Goal: Transaction & Acquisition: Purchase product/service

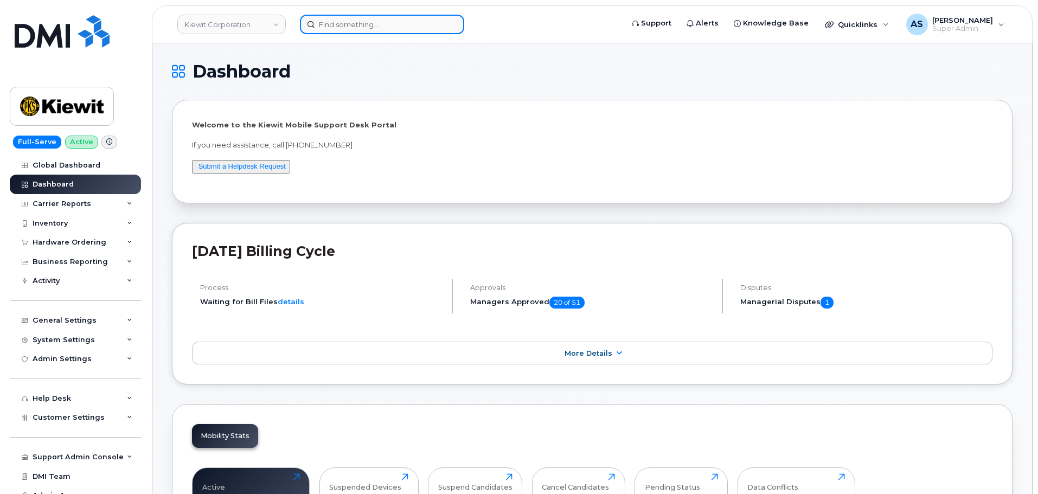
click at [352, 22] on input at bounding box center [382, 25] width 164 height 20
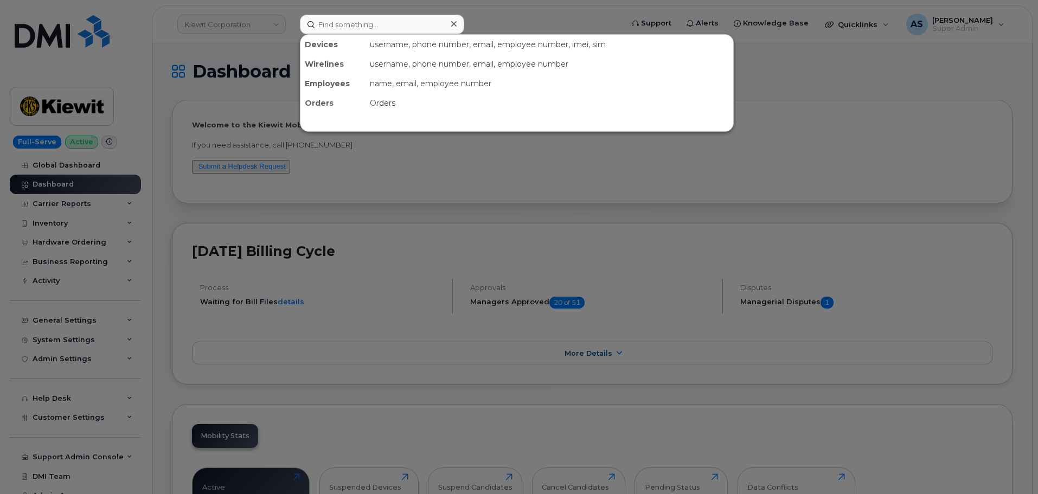
drag, startPoint x: 199, startPoint y: 62, endPoint x: 172, endPoint y: 140, distance: 82.7
click at [187, 63] on div at bounding box center [519, 247] width 1038 height 494
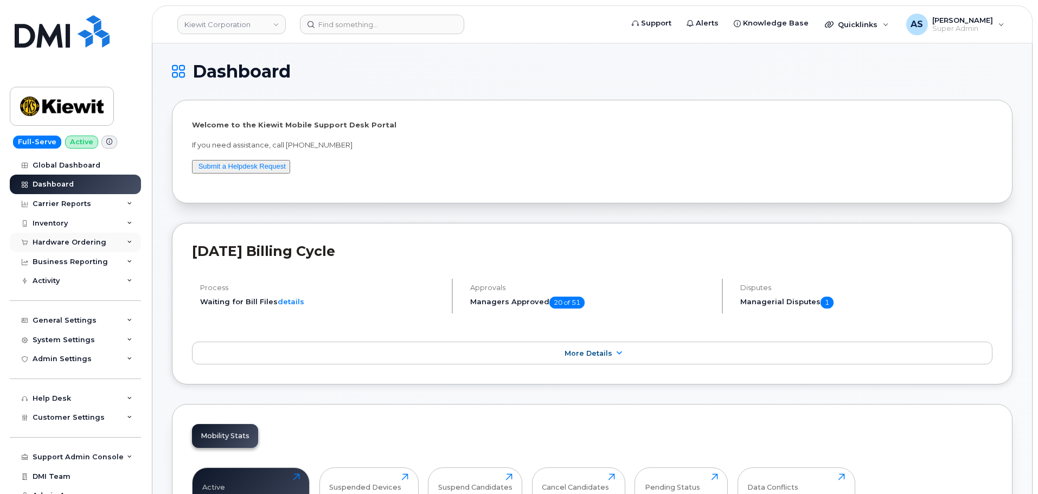
click at [75, 244] on div "Hardware Ordering" at bounding box center [75, 243] width 131 height 20
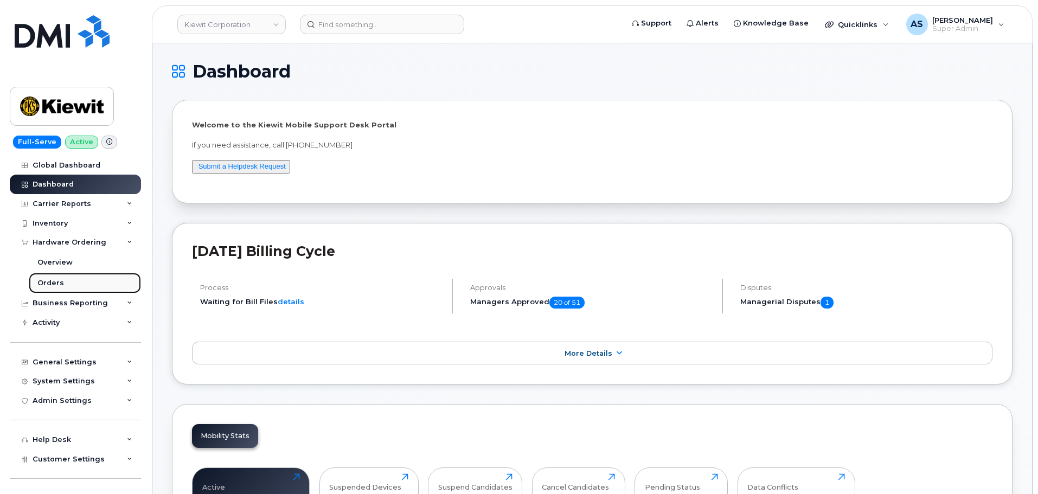
click at [64, 286] on link "Orders" at bounding box center [85, 283] width 112 height 21
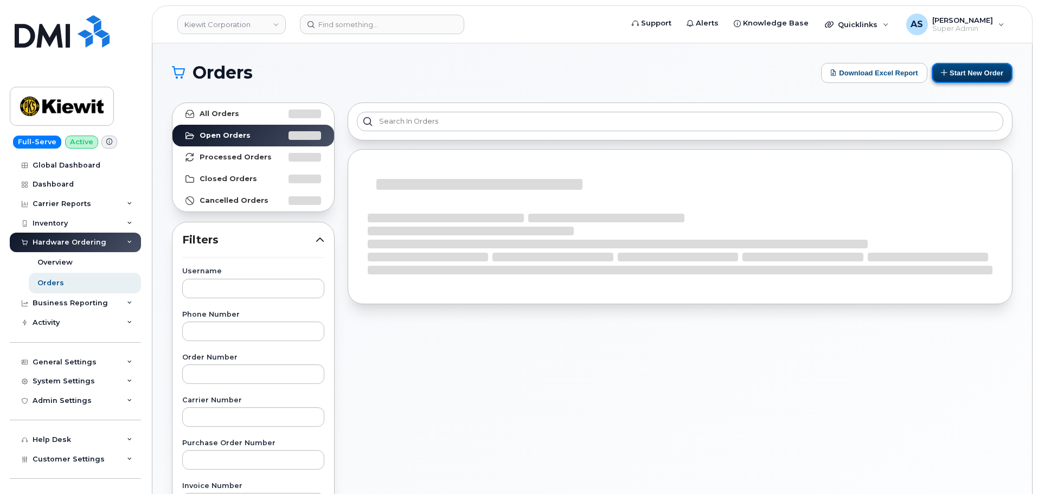
click at [978, 80] on button "Start New Order" at bounding box center [972, 73] width 81 height 20
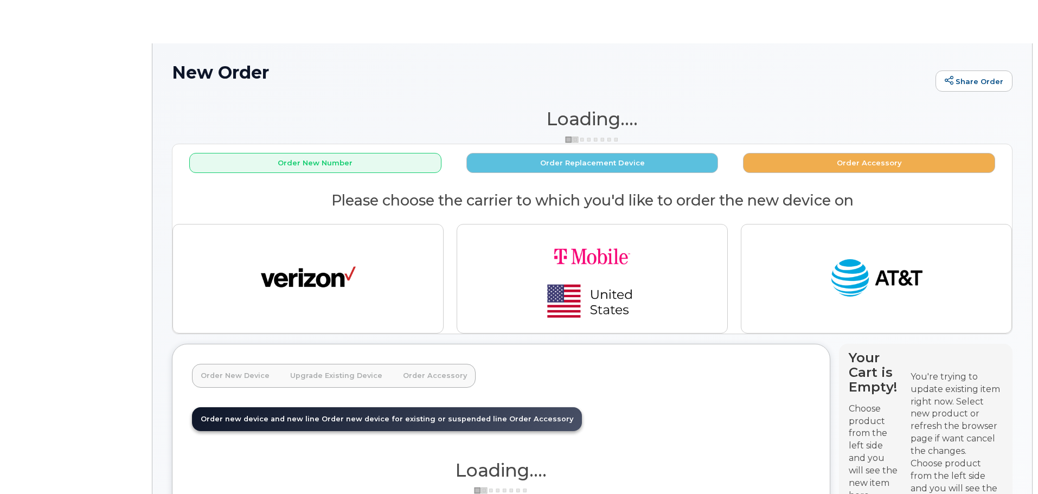
click at [954, 77] on icon at bounding box center [949, 80] width 9 height 9
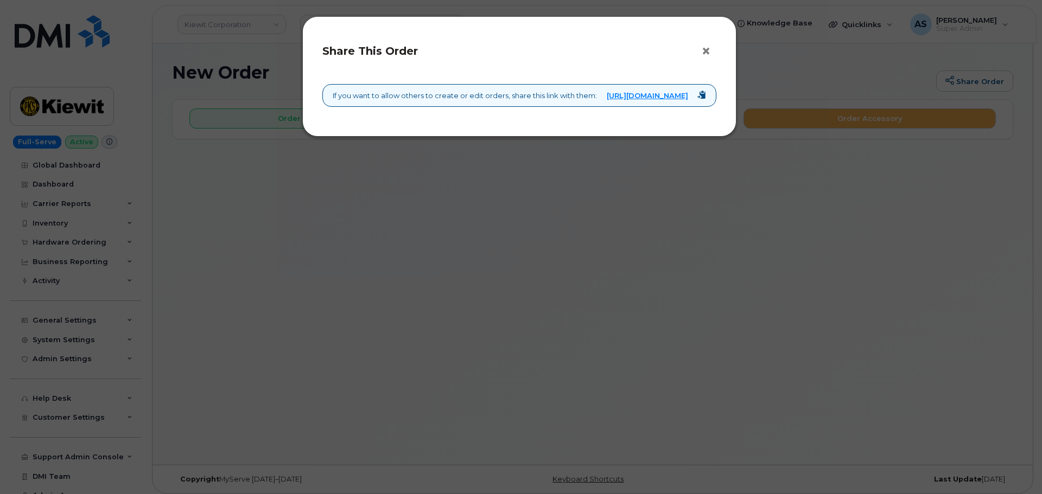
click at [706, 47] on button "×" at bounding box center [708, 51] width 15 height 16
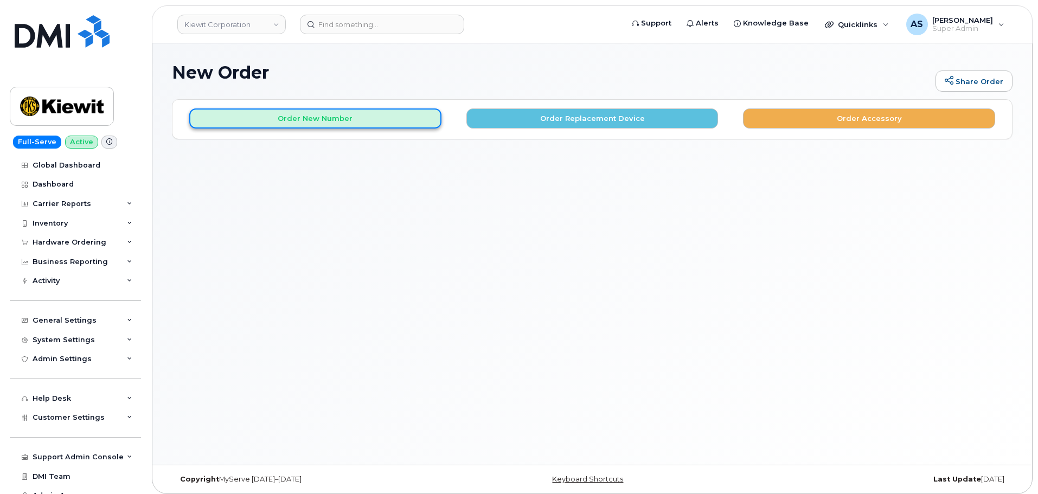
click at [406, 125] on button "Order New Number" at bounding box center [315, 118] width 252 height 20
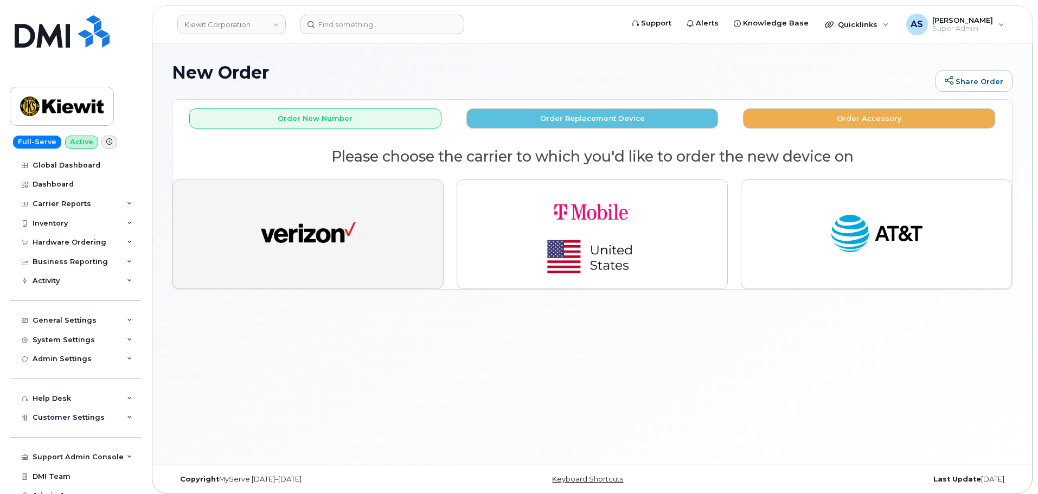
click at [393, 239] on button "button" at bounding box center [308, 235] width 271 height 110
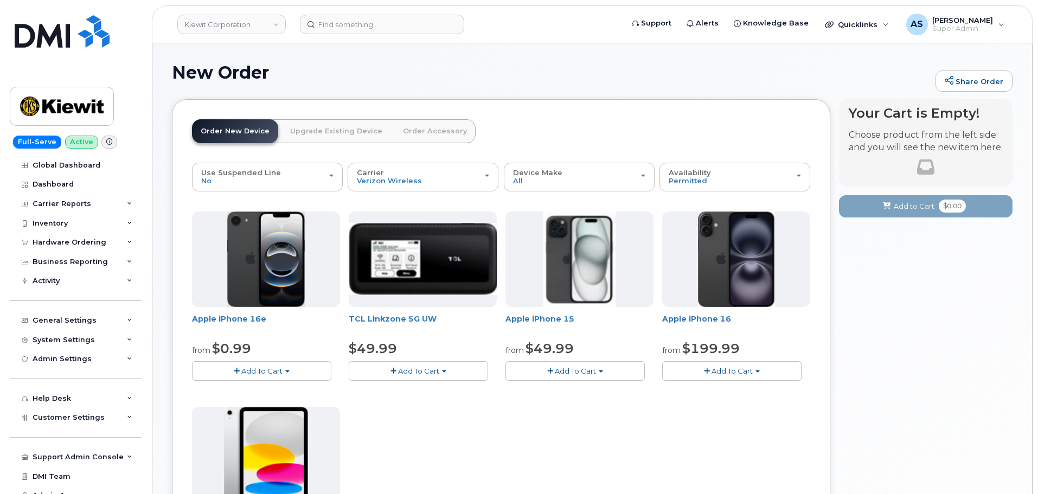
click at [589, 364] on button "Add To Cart" at bounding box center [575, 370] width 139 height 19
click at [602, 393] on link "$49.99 - 2 Year Activation (128GB)" at bounding box center [580, 392] width 145 height 14
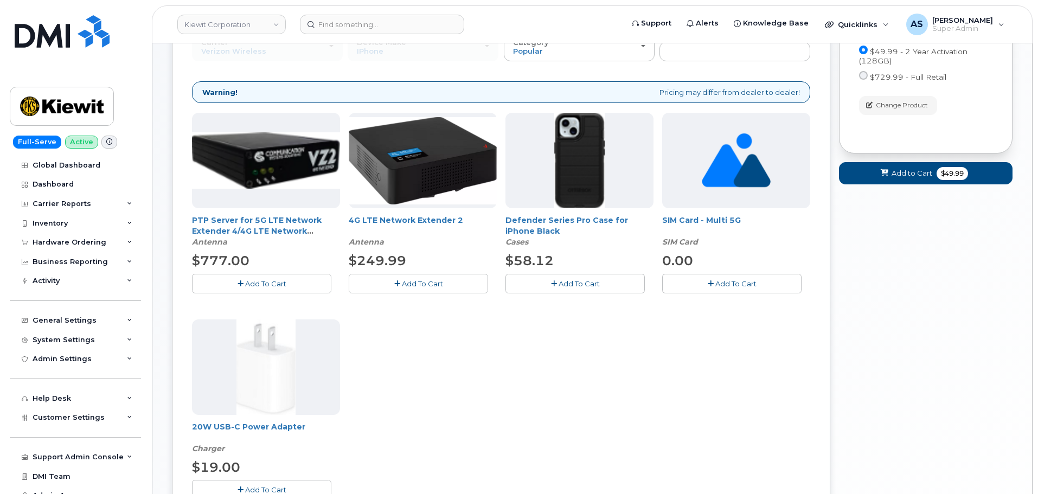
scroll to position [163, 0]
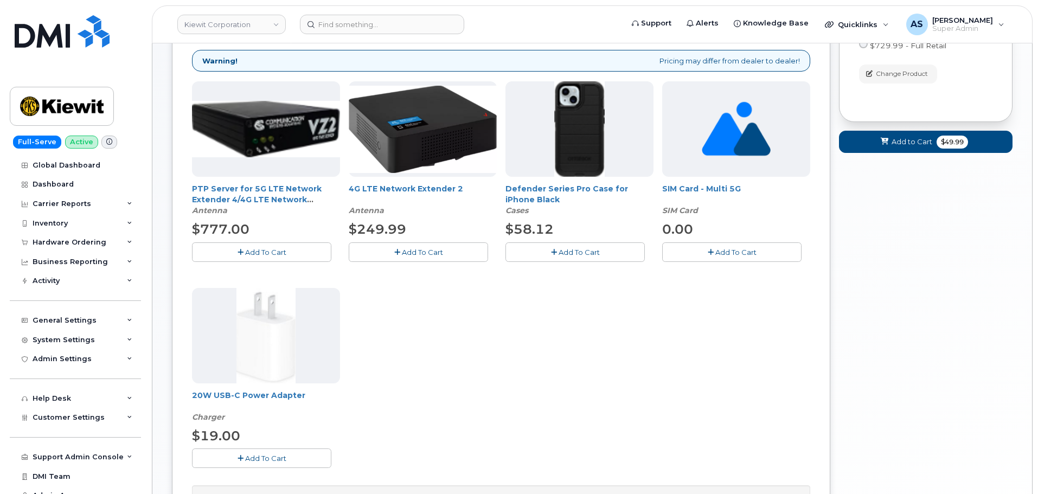
click at [578, 250] on span "Add To Cart" at bounding box center [579, 252] width 41 height 9
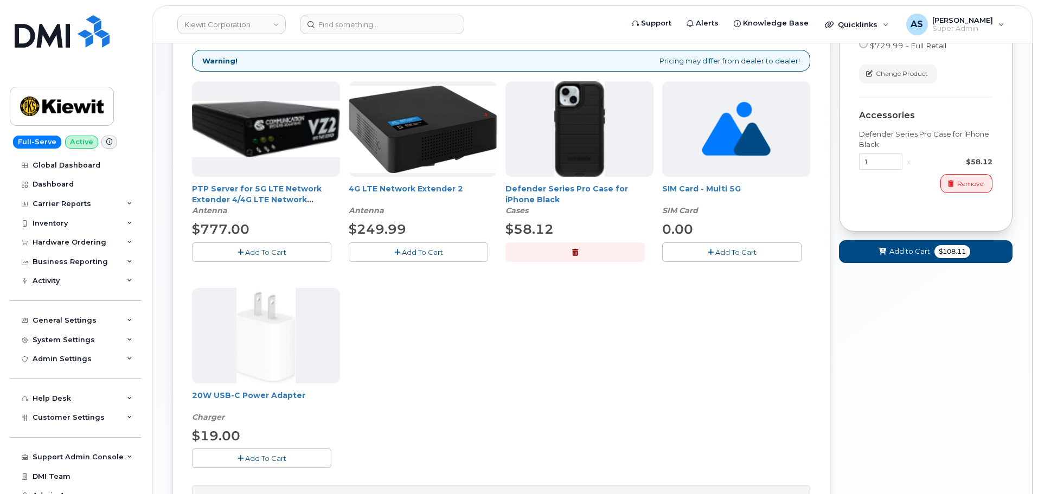
click at [266, 458] on span "Add To Cart" at bounding box center [265, 458] width 41 height 9
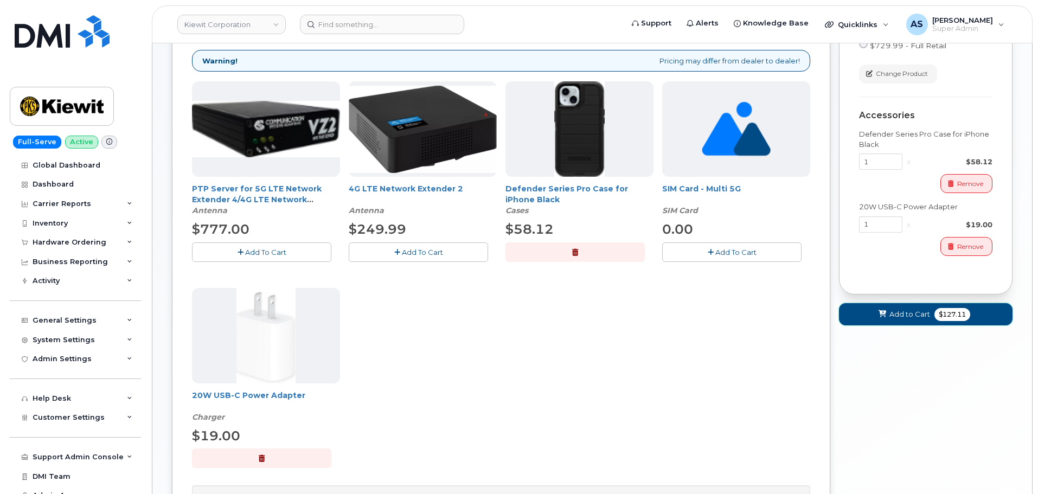
click at [896, 318] on span "Add to Cart" at bounding box center [910, 314] width 41 height 10
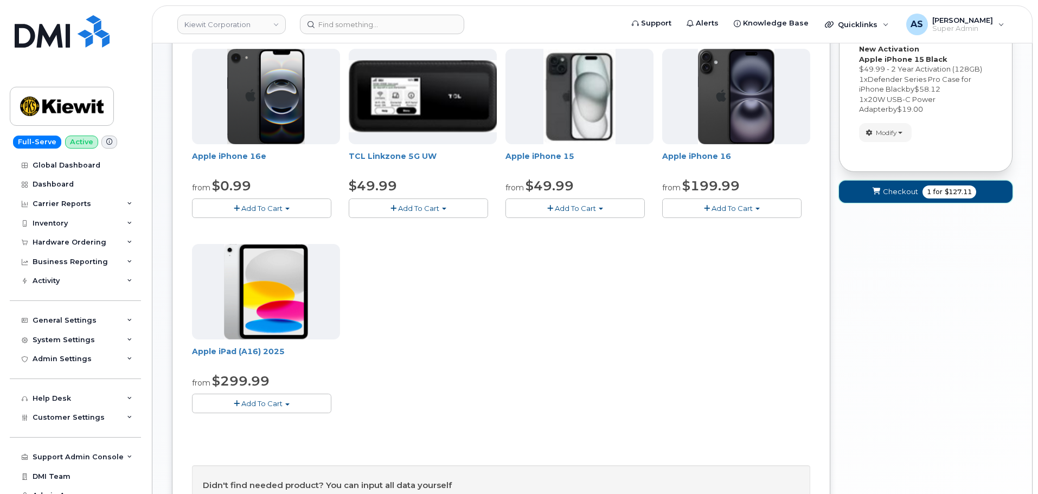
click at [936, 186] on span "1 for $127.11" at bounding box center [950, 192] width 54 height 13
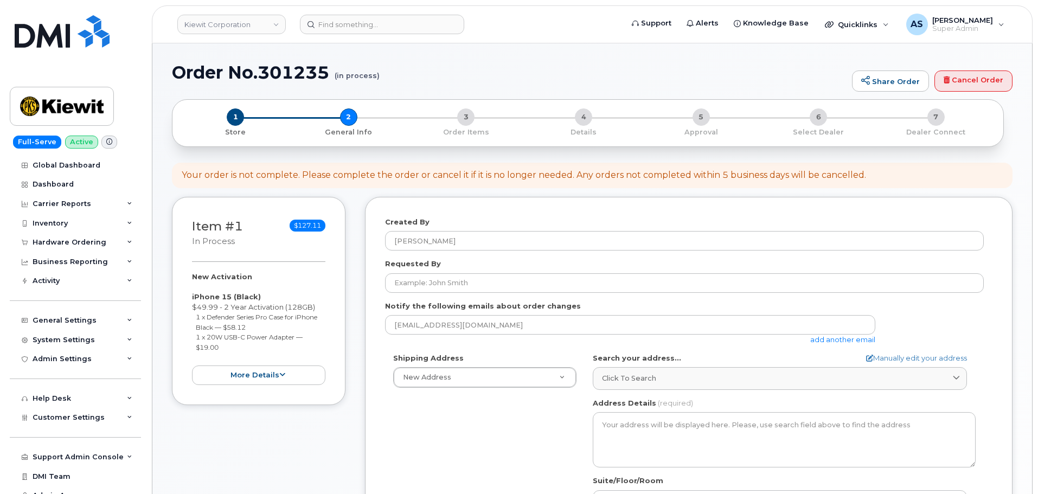
select select
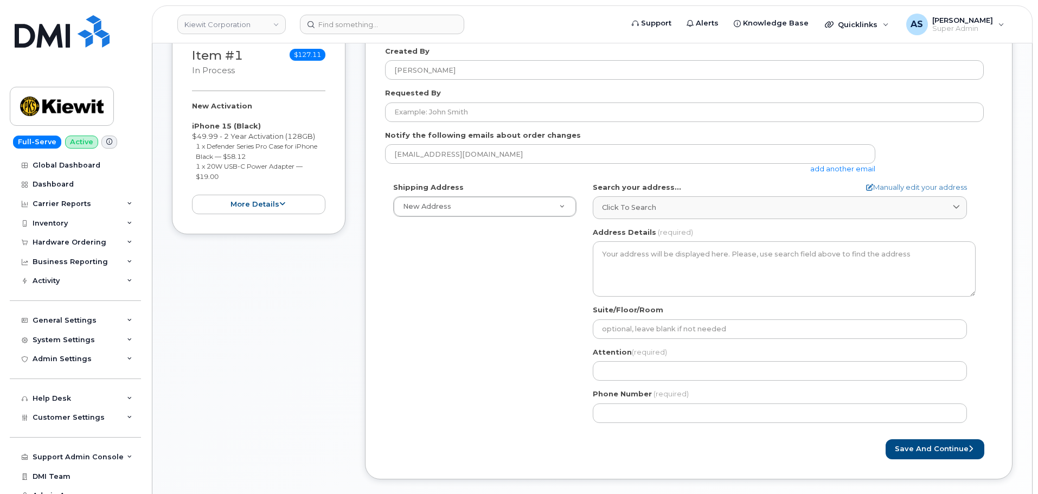
scroll to position [54, 0]
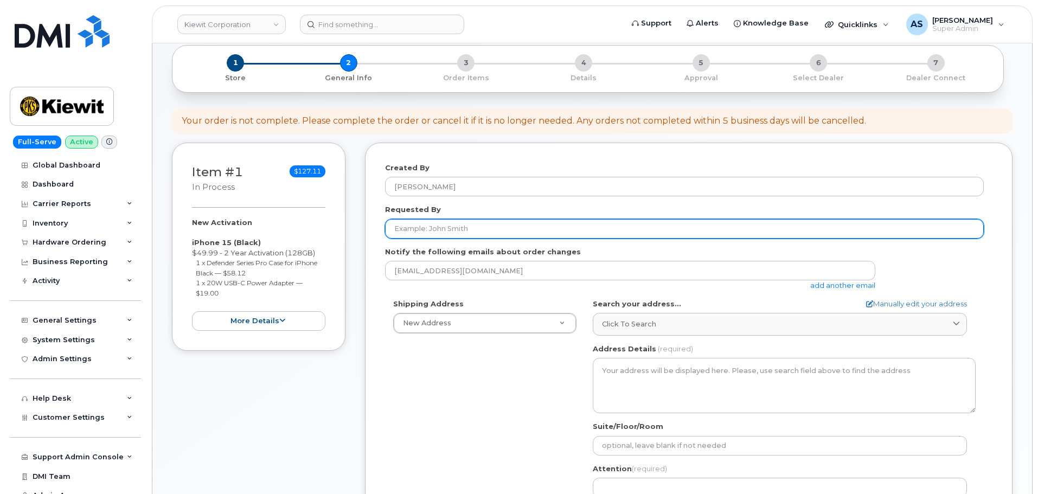
click at [451, 229] on input "Requested By" at bounding box center [684, 229] width 599 height 20
paste input "[PERSON_NAME]"
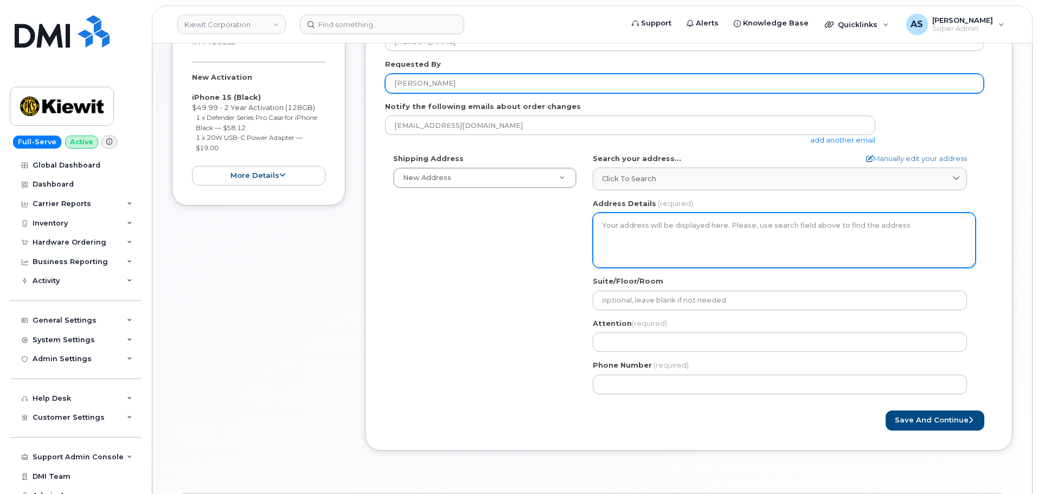
scroll to position [217, 0]
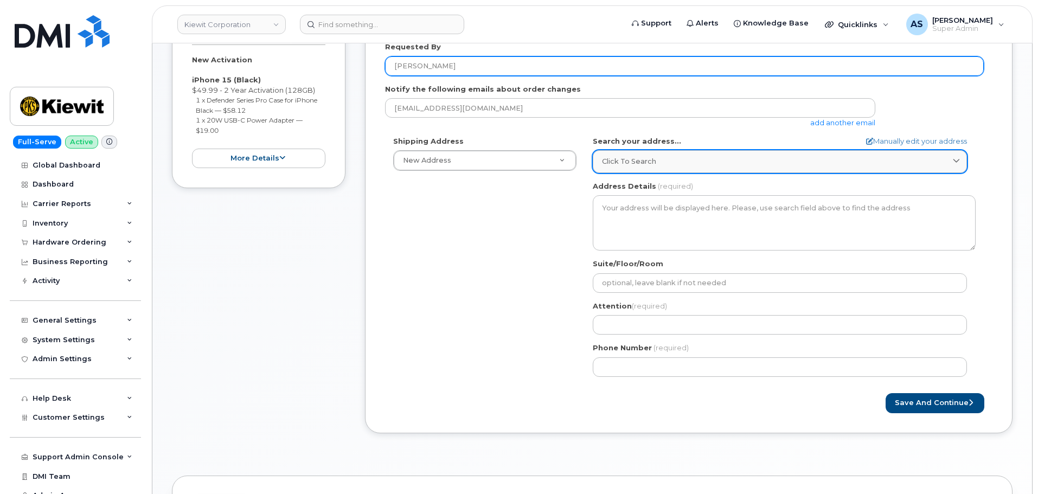
type input "[PERSON_NAME]"
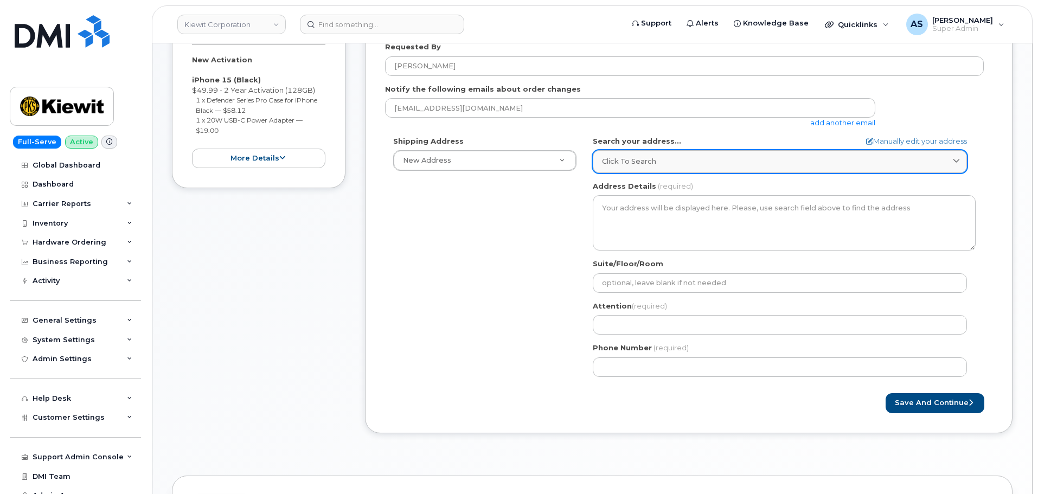
click at [631, 159] on span "Click to search" at bounding box center [629, 161] width 54 height 10
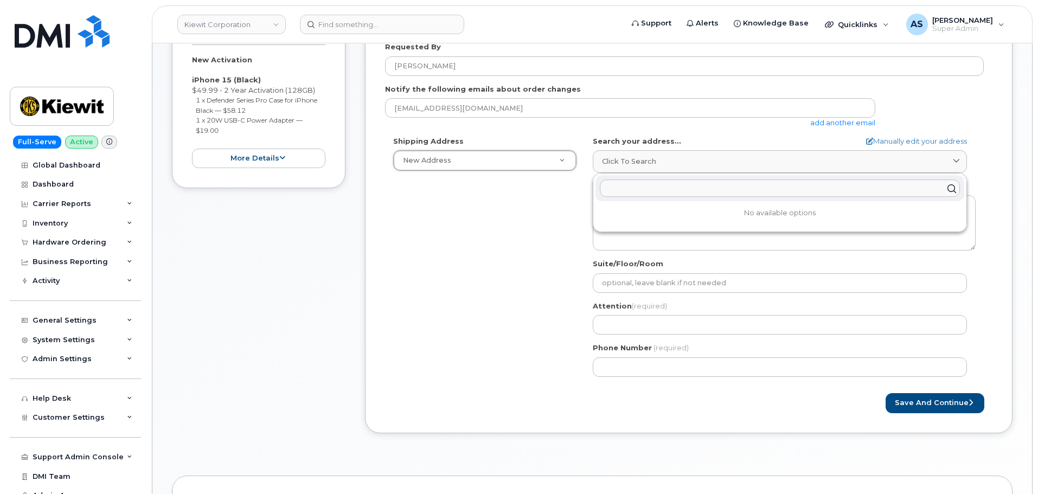
click at [615, 186] on input "text" at bounding box center [780, 188] width 360 height 17
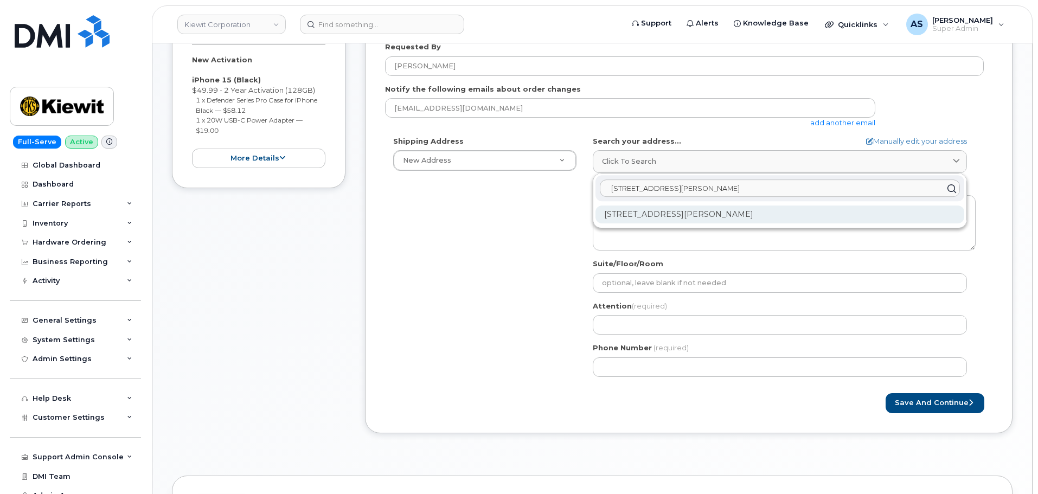
type input "[STREET_ADDRESS][PERSON_NAME]"
click at [787, 214] on div "[STREET_ADDRESS][PERSON_NAME]" at bounding box center [780, 215] width 369 height 18
select select
type textarea "[STREET_ADDRESS][PERSON_NAME]"
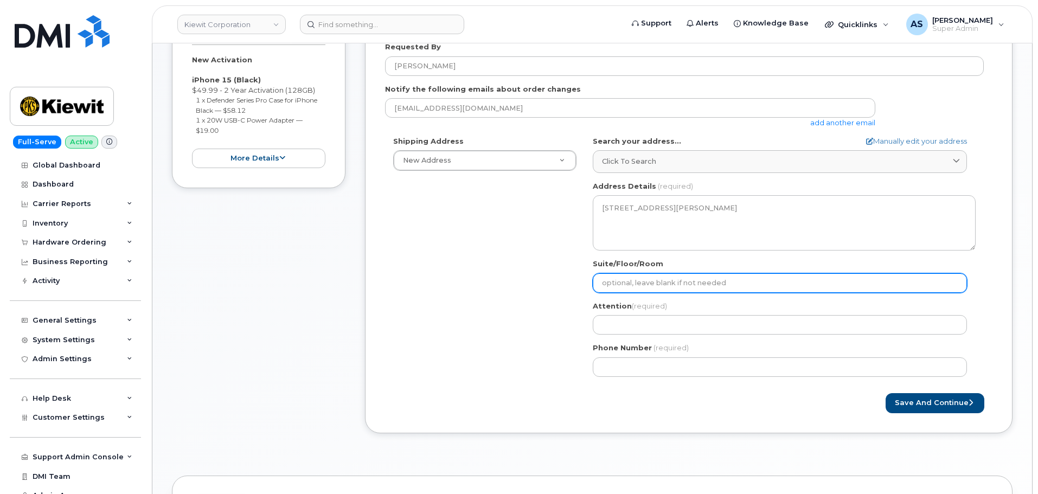
click at [673, 290] on input "Suite/Floor/Room" at bounding box center [780, 283] width 374 height 20
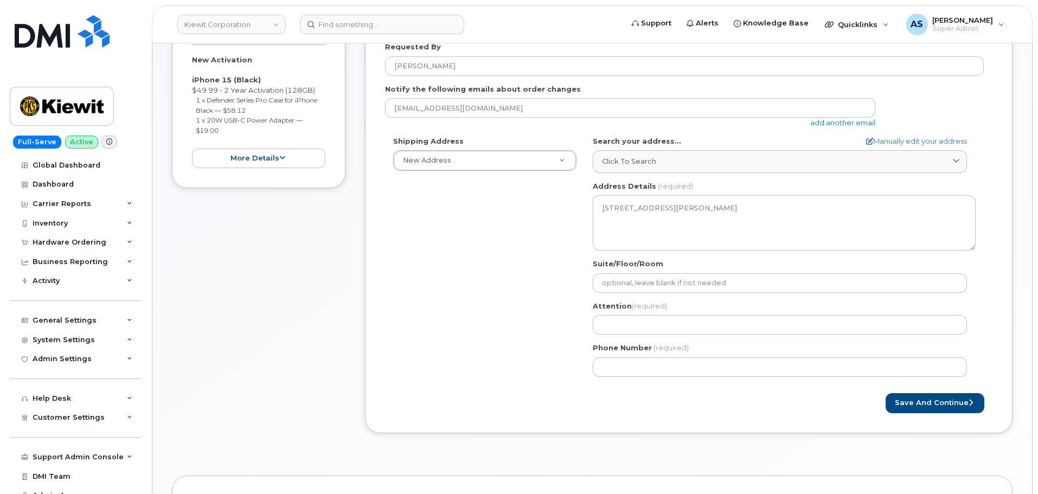
click at [440, 241] on div "Shipping Address New Address New Address KS Lenexa Search your address... Manua…" at bounding box center [684, 260] width 599 height 249
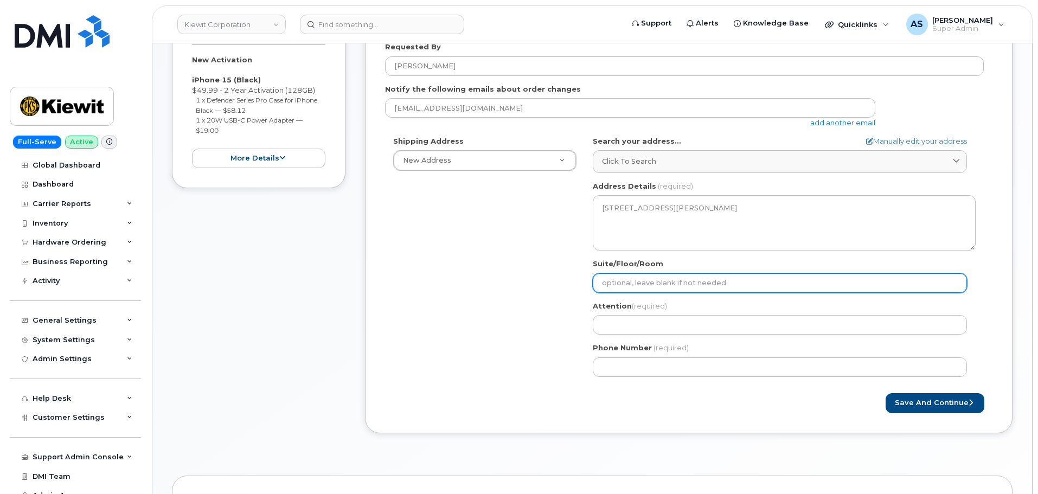
click at [651, 279] on input "Suite/Floor/Room" at bounding box center [780, 283] width 374 height 20
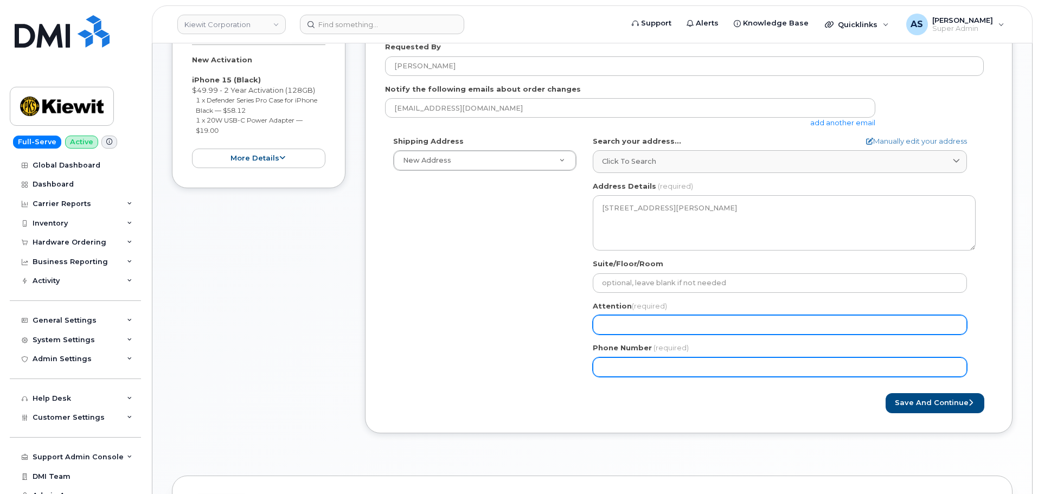
drag, startPoint x: 434, startPoint y: 301, endPoint x: 616, endPoint y: 327, distance: 183.6
click at [433, 299] on div "Shipping Address New Address New Address KS Lenexa Search your address... Manua…" at bounding box center [684, 260] width 599 height 249
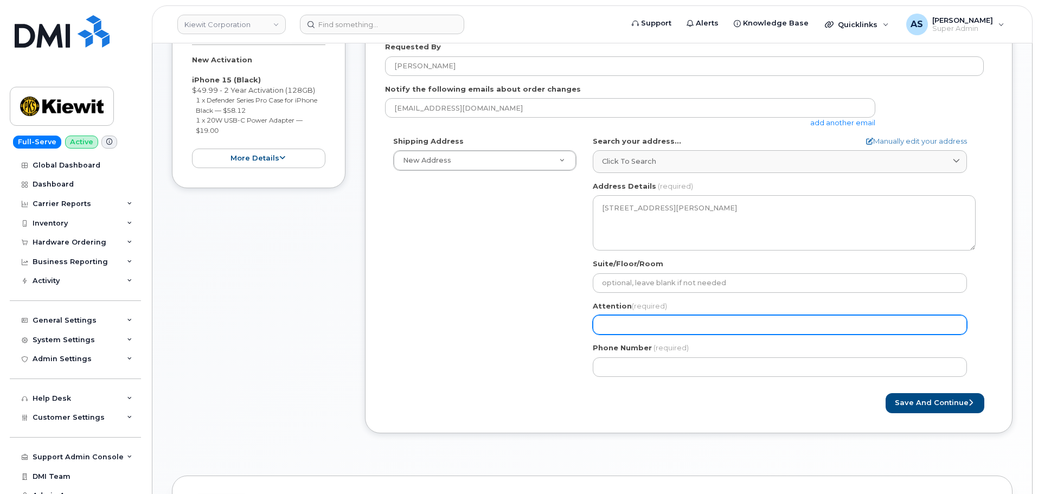
drag, startPoint x: 637, startPoint y: 329, endPoint x: 622, endPoint y: 317, distance: 19.0
click at [622, 317] on input "Attention (required)" at bounding box center [780, 325] width 374 height 20
paste input "[PERSON_NAME]"
select select
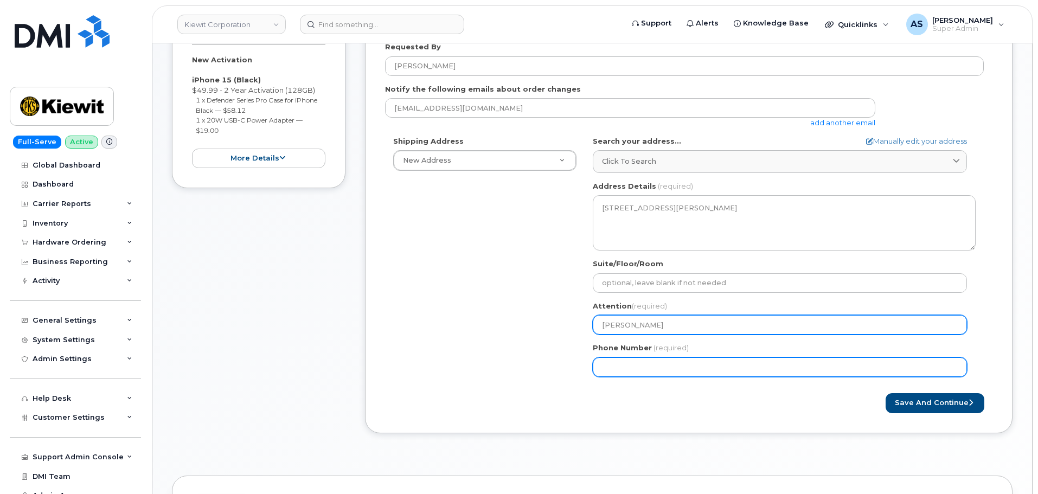
type input "[PERSON_NAME]"
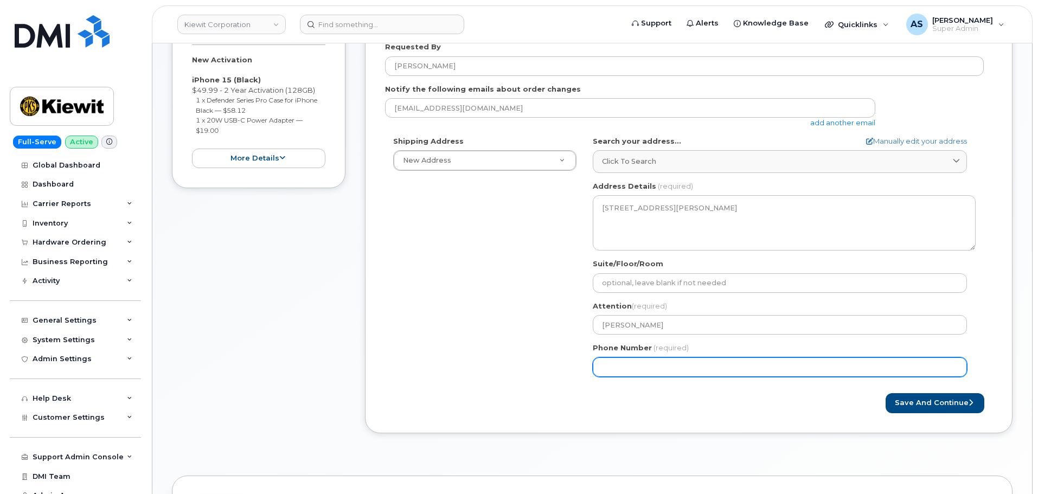
click at [628, 372] on input "Phone Number" at bounding box center [780, 367] width 374 height 20
drag, startPoint x: 642, startPoint y: 366, endPoint x: 635, endPoint y: 365, distance: 6.6
click at [642, 366] on input "Phone Number" at bounding box center [780, 367] width 374 height 20
paste input "5312411977"
select select
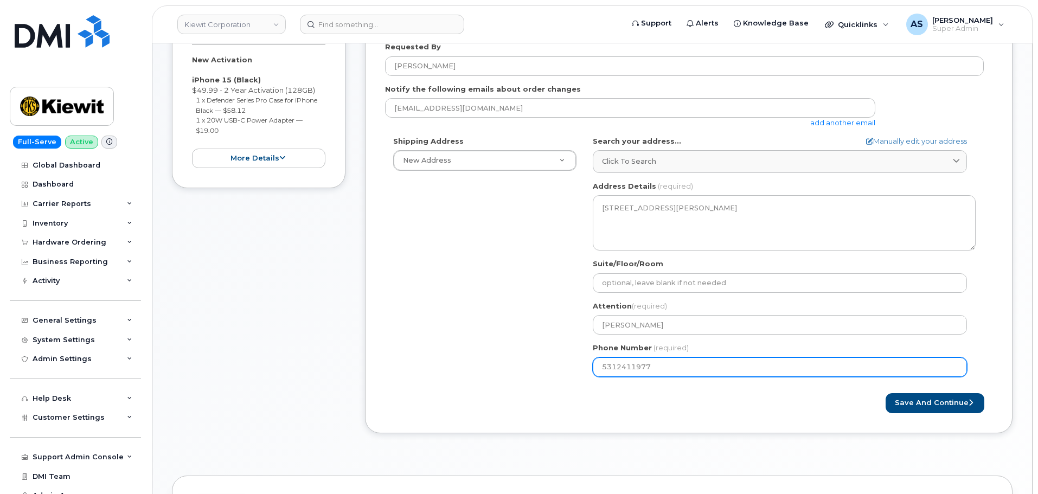
type input "5312411977"
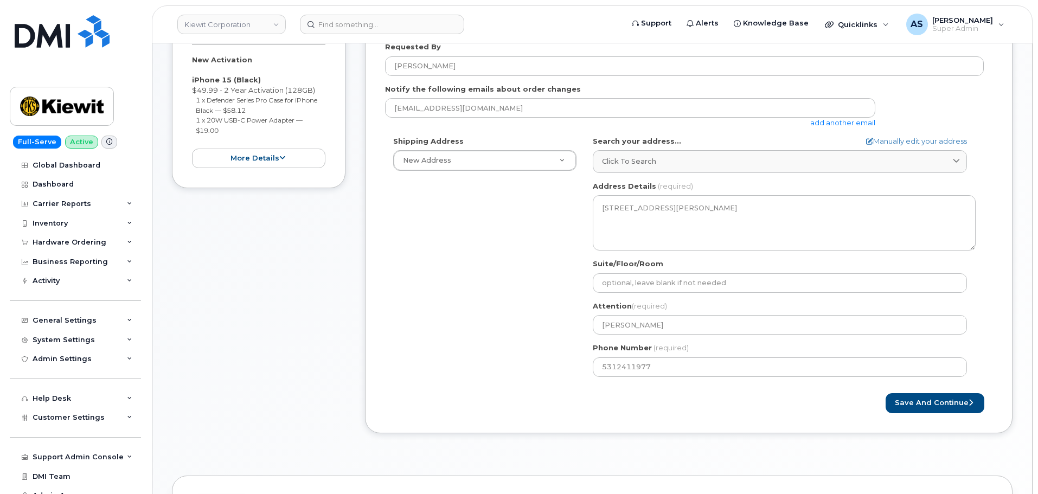
drag, startPoint x: 496, startPoint y: 335, endPoint x: 502, endPoint y: 340, distance: 8.1
click at [498, 331] on div "Shipping Address New Address New Address KS Lenexa Search your address... Manua…" at bounding box center [684, 260] width 599 height 249
click at [915, 400] on button "Save and Continue" at bounding box center [935, 403] width 99 height 20
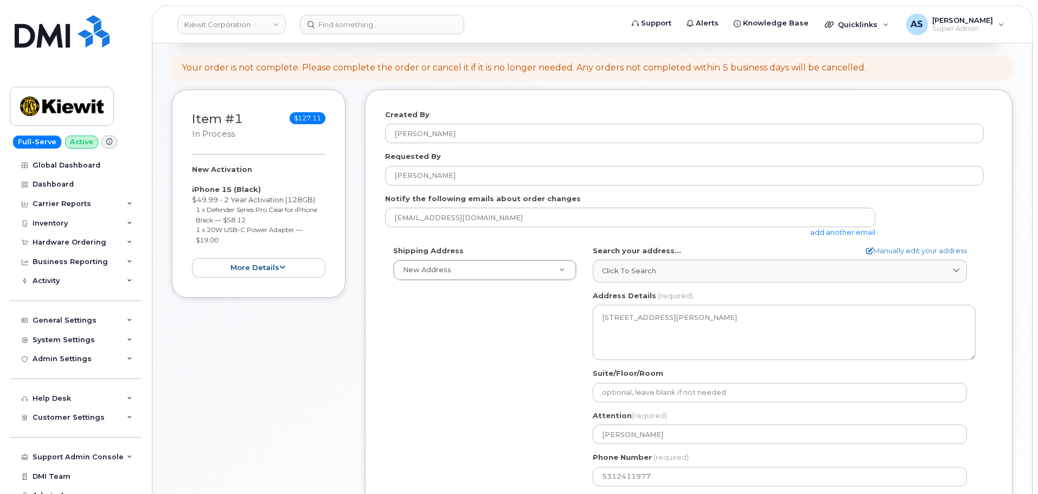
scroll to position [108, 0]
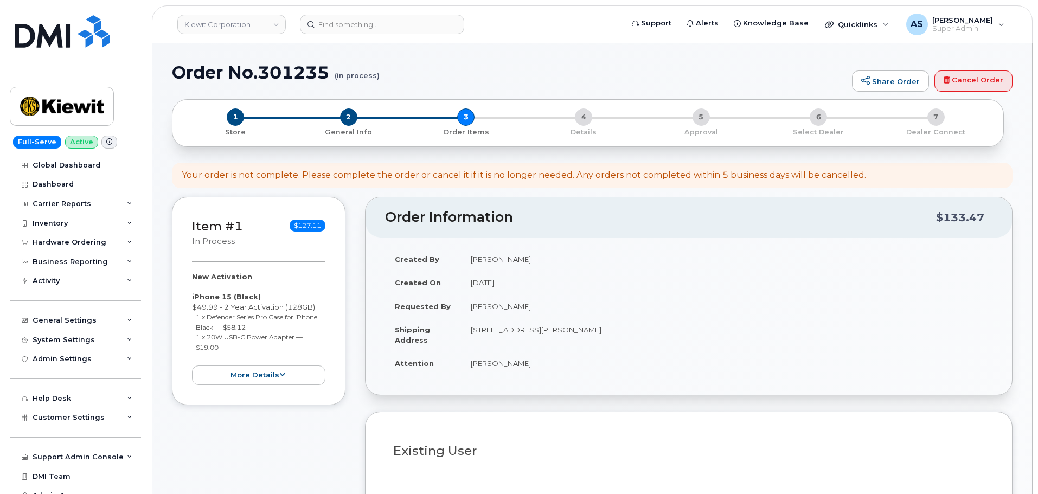
select select
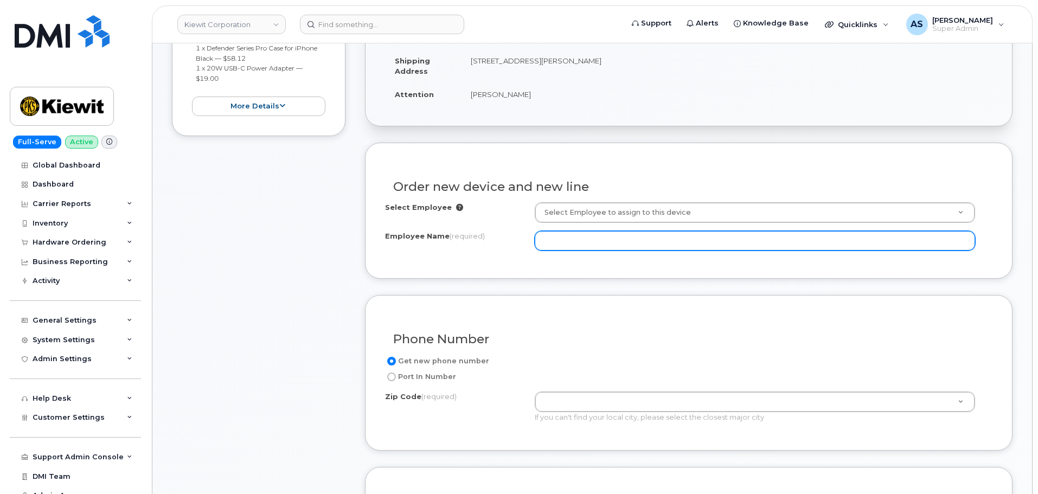
scroll to position [271, 0]
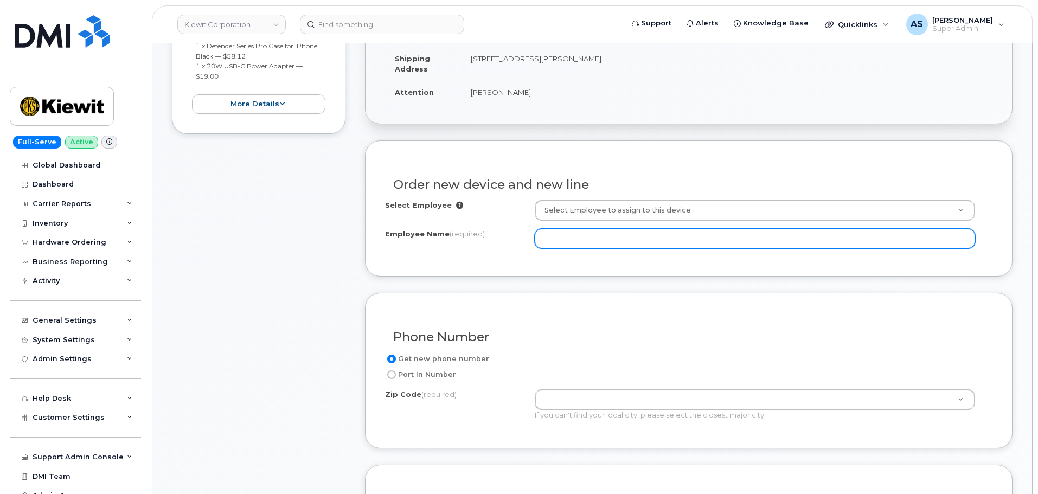
click at [615, 238] on input "Employee Name (required)" at bounding box center [755, 239] width 440 height 20
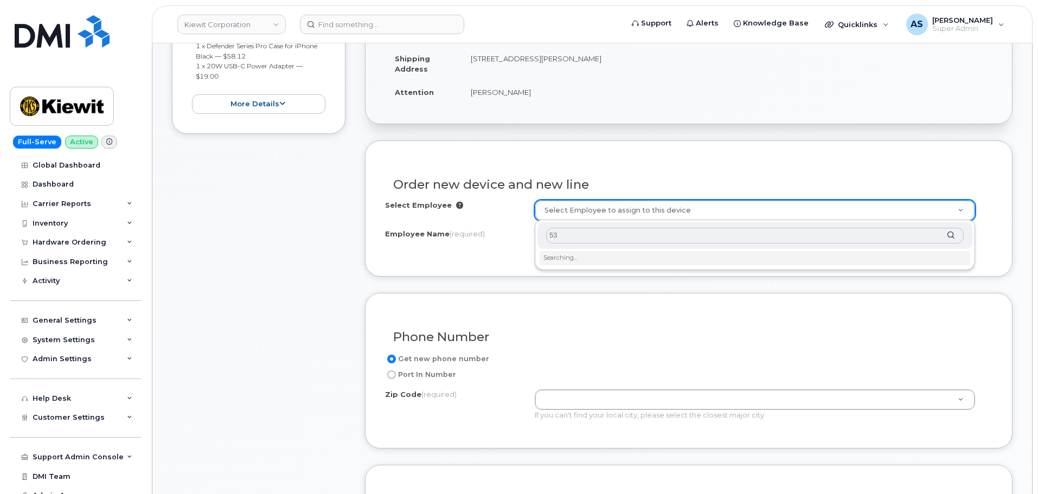
type input "5"
type input "Charlie Goldstein"
type input "2165422"
type input "[PERSON_NAME]"
type input "[STREET_ADDRESS][PERSON_NAME]"
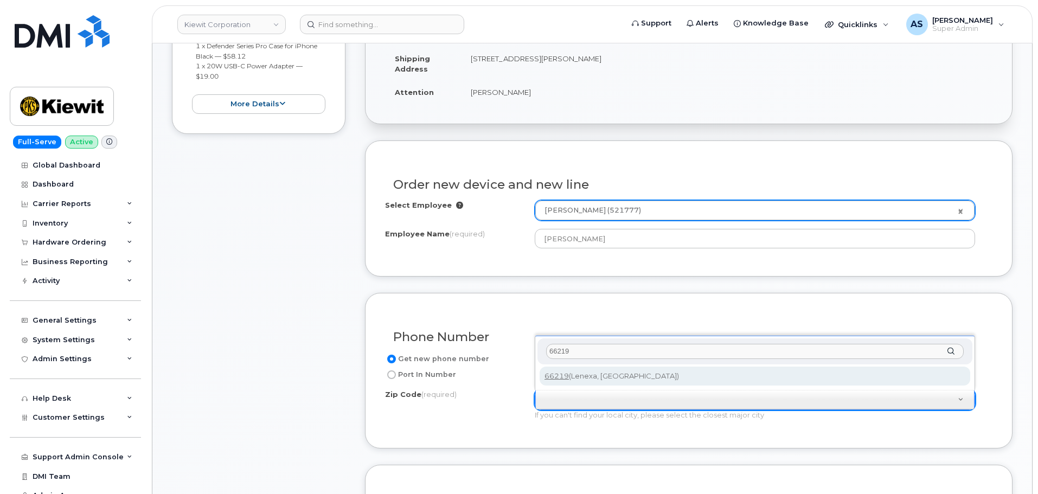
type input "66219"
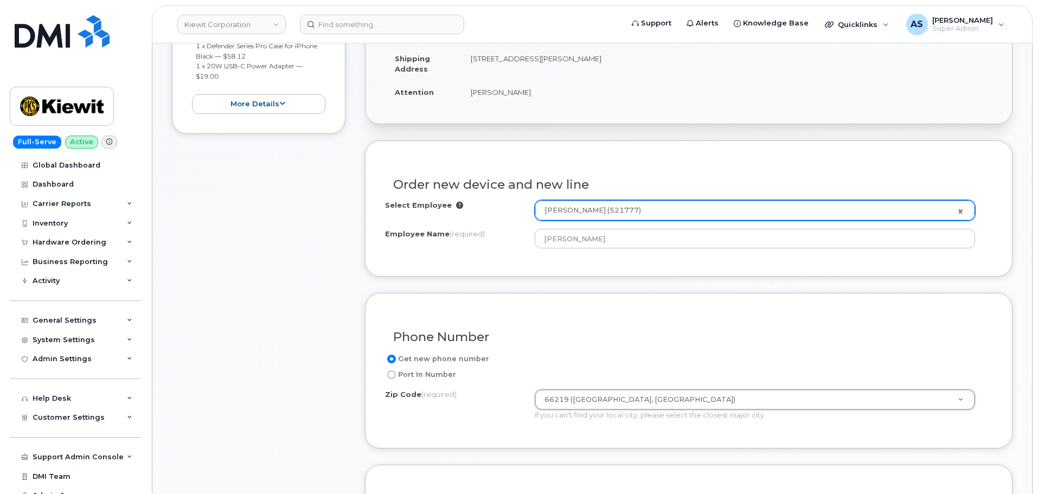
type input "66219 (Lenexa, KS)"
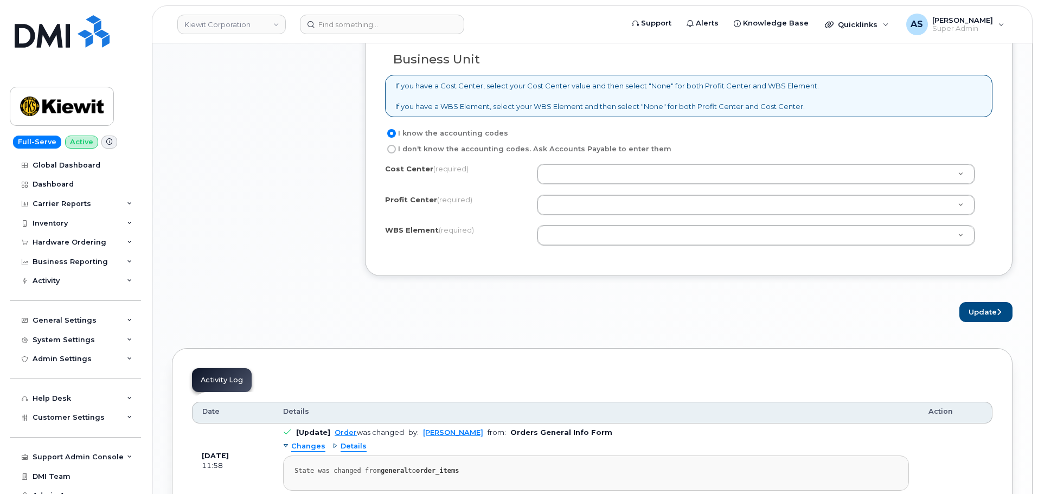
scroll to position [868, 0]
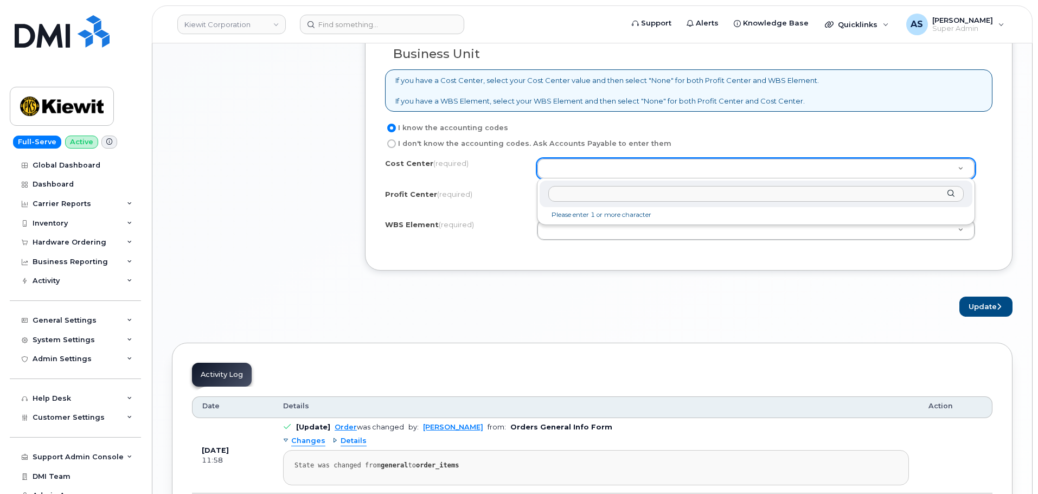
drag, startPoint x: 577, startPoint y: 166, endPoint x: 576, endPoint y: 174, distance: 7.8
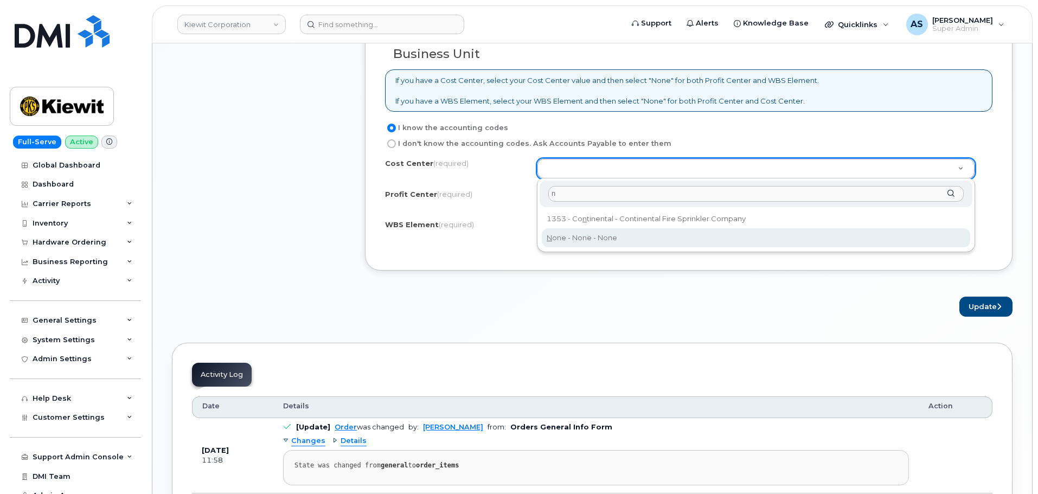
type input "n"
type input "None"
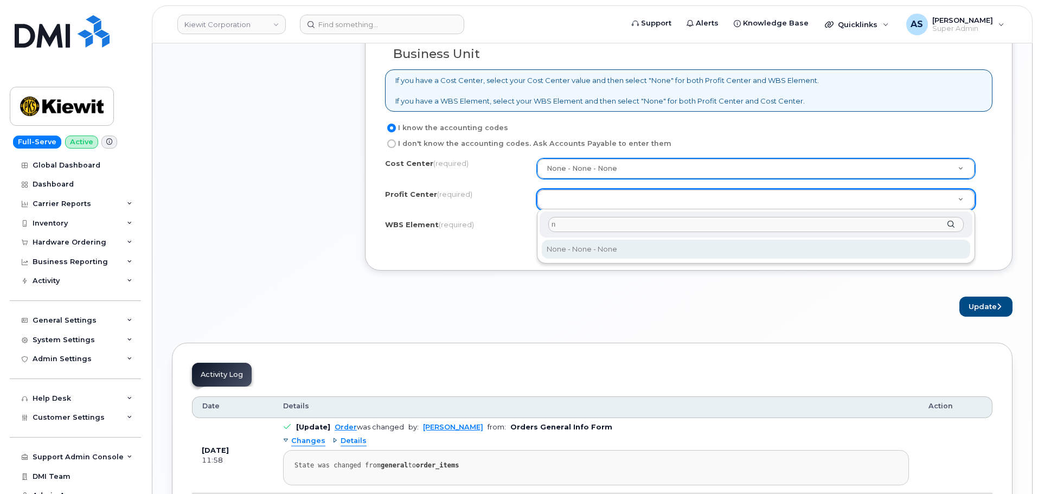
type input "n"
select select "None"
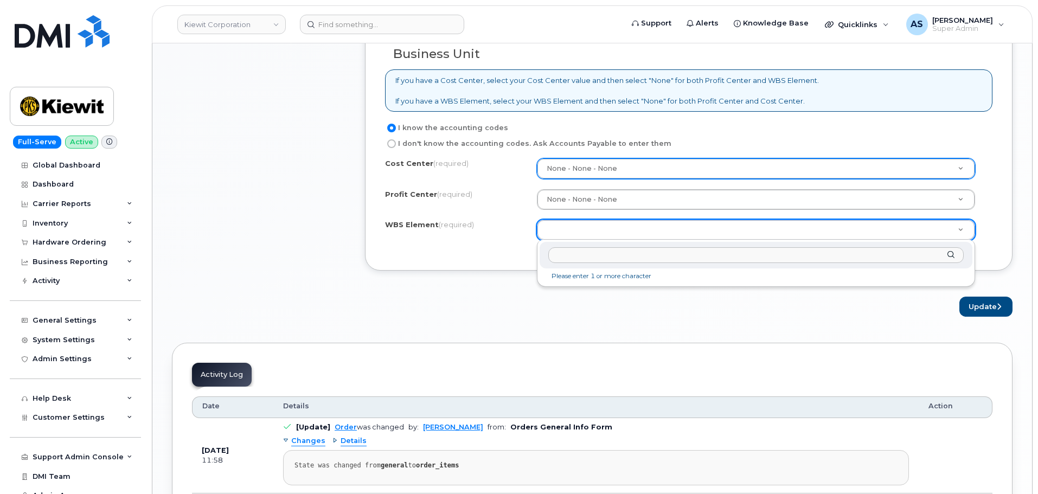
click at [604, 257] on input "text" at bounding box center [756, 255] width 416 height 16
drag, startPoint x: 484, startPoint y: 310, endPoint x: 487, endPoint y: 319, distance: 9.1
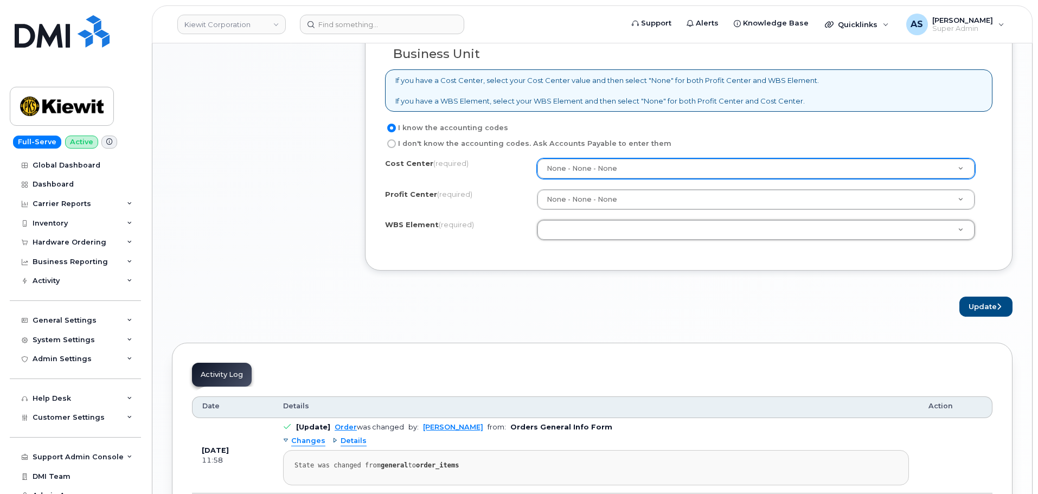
drag, startPoint x: 228, startPoint y: 2, endPoint x: 298, endPoint y: 196, distance: 205.7
